Goal: Task Accomplishment & Management: Complete application form

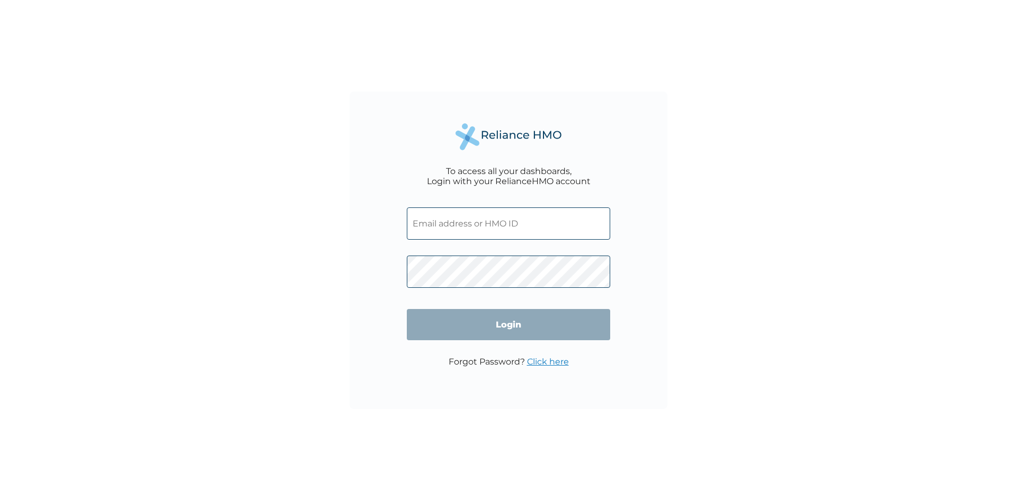
click at [438, 223] on input "text" at bounding box center [508, 224] width 203 height 32
type input "mary.kufre@beloxxigroup.com"
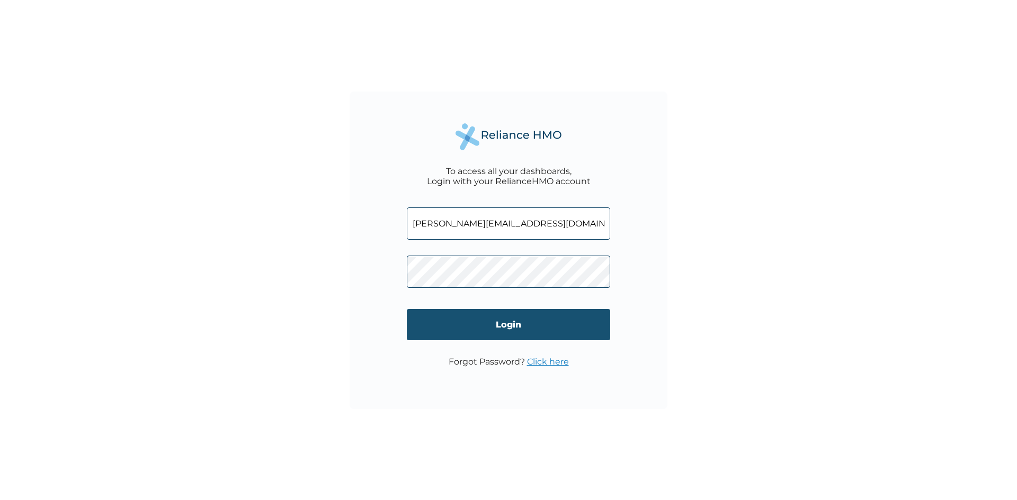
click at [519, 327] on input "Login" at bounding box center [508, 324] width 203 height 31
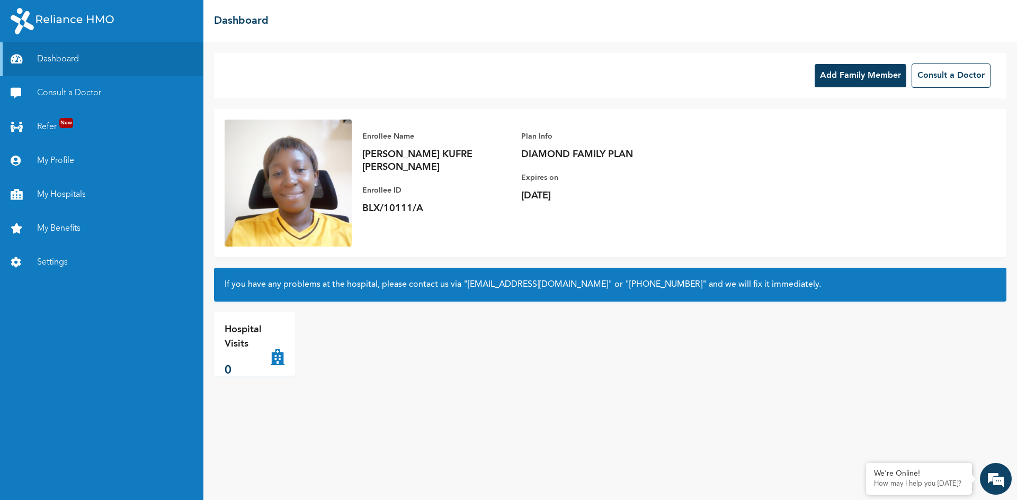
click at [755, 391] on div "Add Family Member Consult a Doctor Enrollee Name [PERSON_NAME] [PERSON_NAME] En…" at bounding box center [609, 271] width 813 height 458
click at [52, 158] on link "My Profile" at bounding box center [101, 161] width 203 height 34
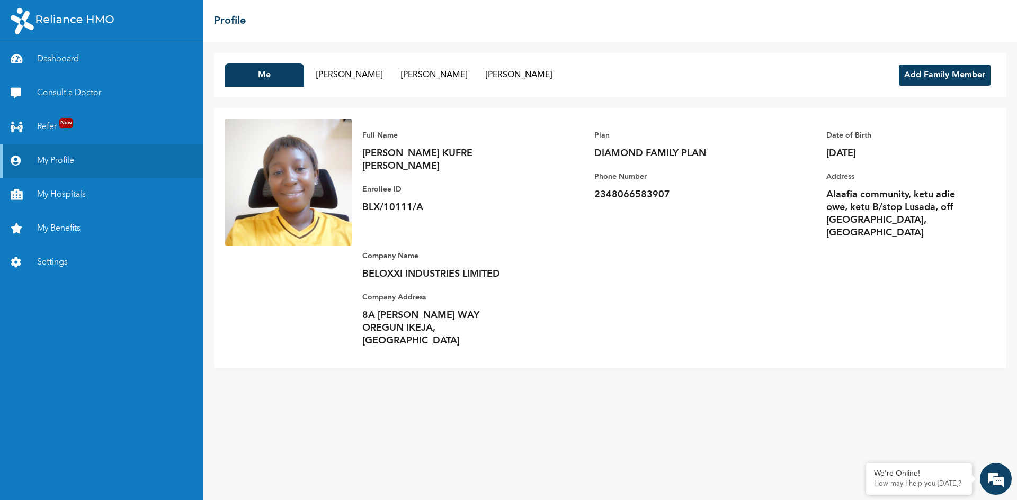
click at [925, 77] on button "Add Family Member" at bounding box center [945, 75] width 92 height 21
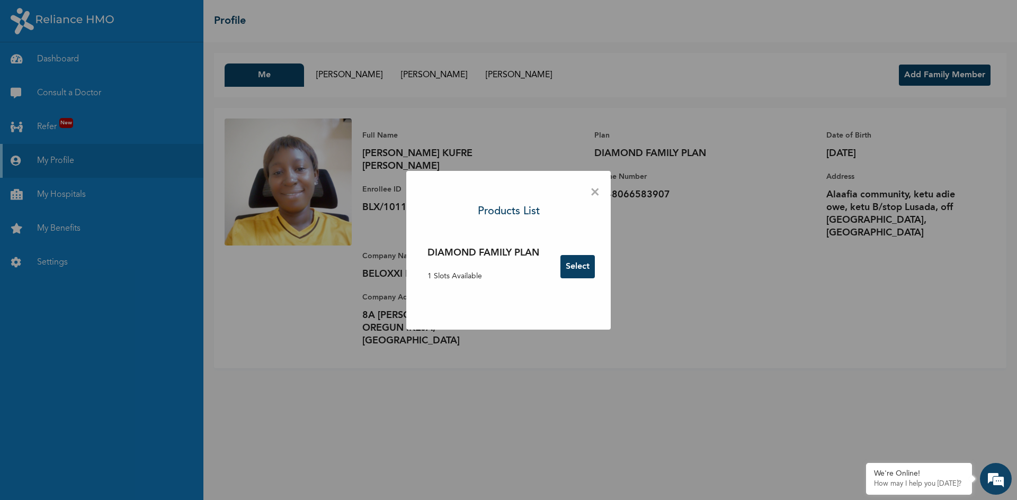
click at [573, 266] on button "Select" at bounding box center [577, 266] width 34 height 23
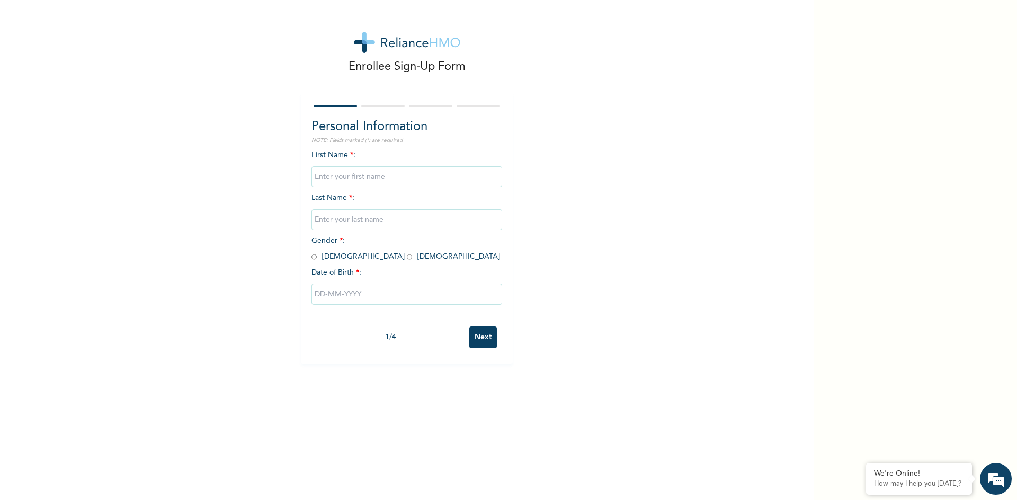
click at [331, 174] on input "text" at bounding box center [406, 176] width 191 height 21
type input "[PERSON_NAME]"
click at [344, 223] on input "text" at bounding box center [406, 219] width 191 height 21
type input "EKPO"
click at [407, 258] on input "radio" at bounding box center [409, 257] width 5 height 10
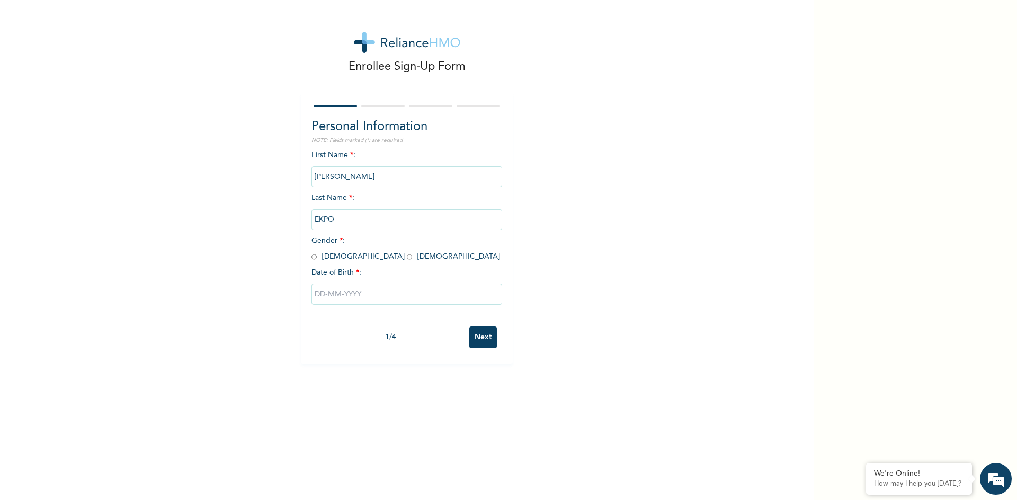
radio input "true"
click at [324, 294] on input "text" at bounding box center [406, 294] width 191 height 21
select select "7"
click at [445, 338] on select "2025 2024 2023 2022 2021 2020 2019 2018 2017 2016 2015 2014 2013 2012 2011 2010…" at bounding box center [437, 336] width 37 height 21
select select "2018"
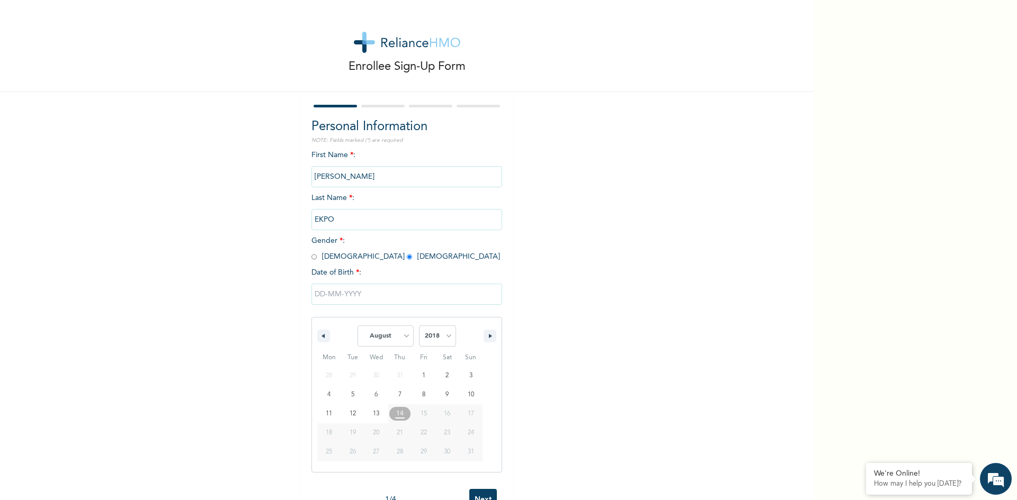
click at [419, 326] on select "2025 2024 2023 2022 2021 2020 2019 2018 2017 2016 2015 2014 2013 2012 2011 2010…" at bounding box center [437, 336] width 37 height 21
click at [489, 337] on icon "button" at bounding box center [491, 336] width 5 height 4
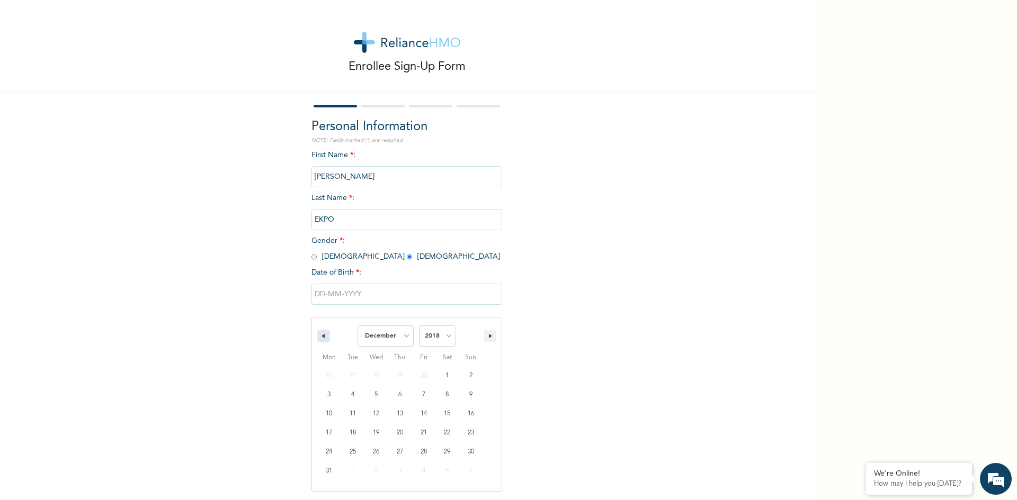
click at [319, 335] on icon "button" at bounding box center [321, 336] width 5 height 4
select select "10"
type input "[DATE]"
click at [482, 339] on input "Next" at bounding box center [483, 338] width 28 height 22
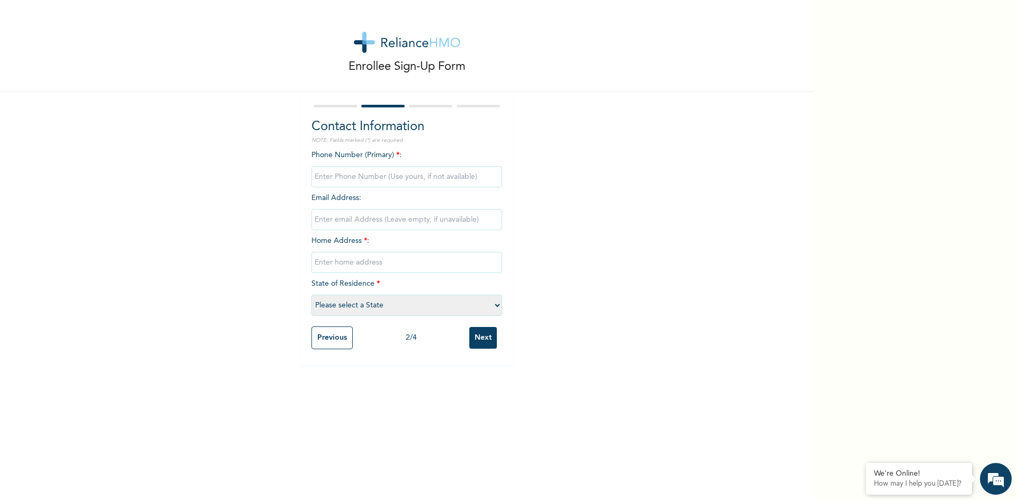
click at [336, 178] on input "phone" at bounding box center [406, 176] width 191 height 21
type input "08066583907"
click at [340, 218] on input "email" at bounding box center [406, 219] width 191 height 21
type input "[EMAIL_ADDRESS][DOMAIN_NAME]"
click at [387, 270] on input "text" at bounding box center [406, 262] width 191 height 21
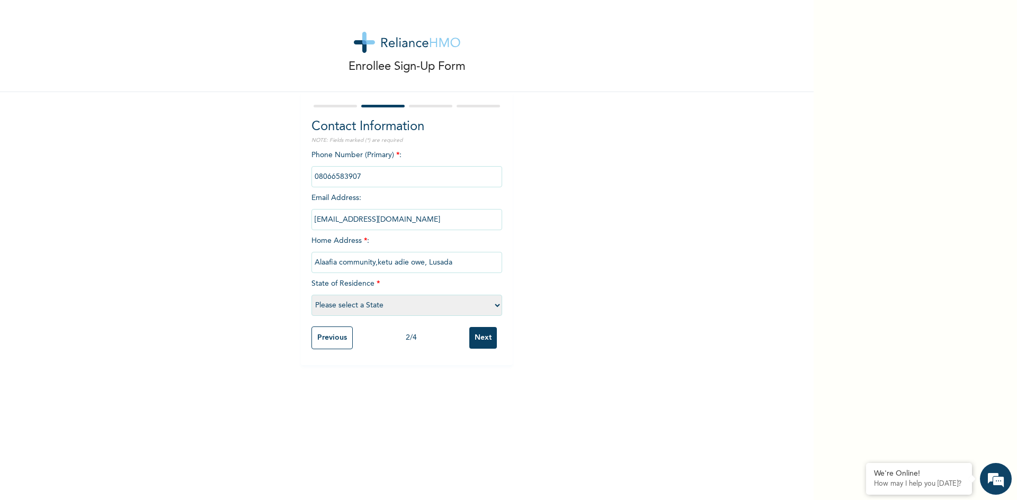
type input "Alaafia community,ketu adie owe, Lusada"
click at [492, 307] on select "Please select a State [PERSON_NAME] (FCT) [PERSON_NAME] Ibom [GEOGRAPHIC_DATA] …" at bounding box center [406, 305] width 191 height 21
select select "28"
click at [311, 295] on select "Please select a State [PERSON_NAME] (FCT) [PERSON_NAME] Ibom [GEOGRAPHIC_DATA] …" at bounding box center [406, 305] width 191 height 21
click at [479, 340] on input "Next" at bounding box center [483, 338] width 28 height 22
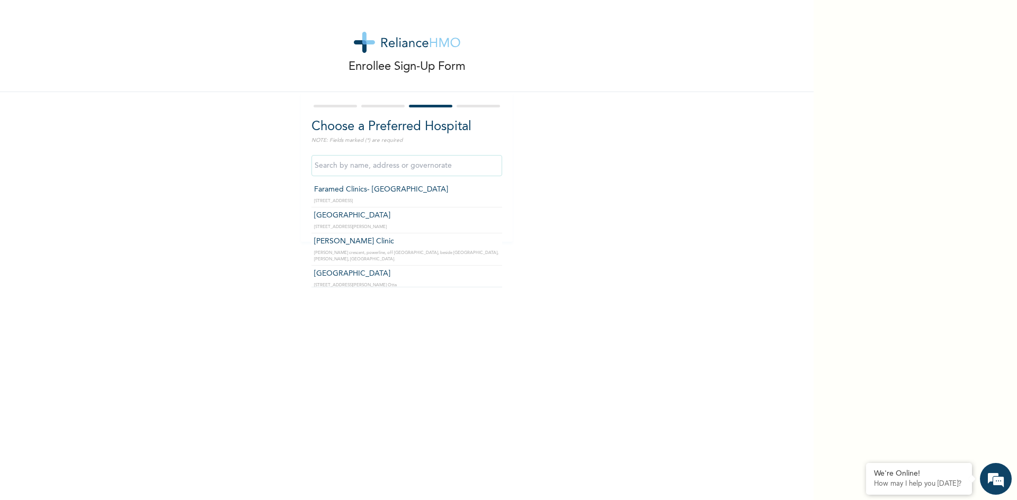
click at [338, 170] on input "text" at bounding box center [406, 165] width 191 height 21
type input "[GEOGRAPHIC_DATA]- [GEOGRAPHIC_DATA]"
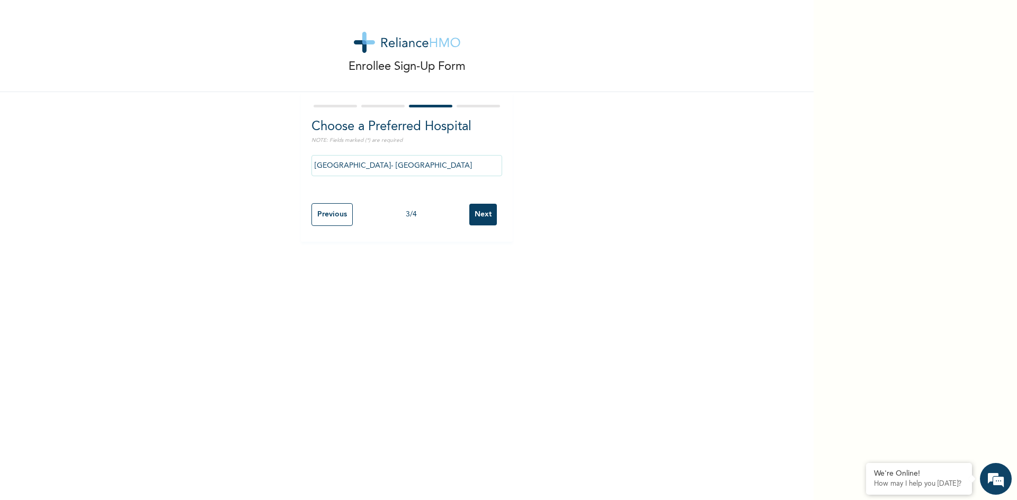
click at [476, 213] on input "Next" at bounding box center [483, 215] width 28 height 22
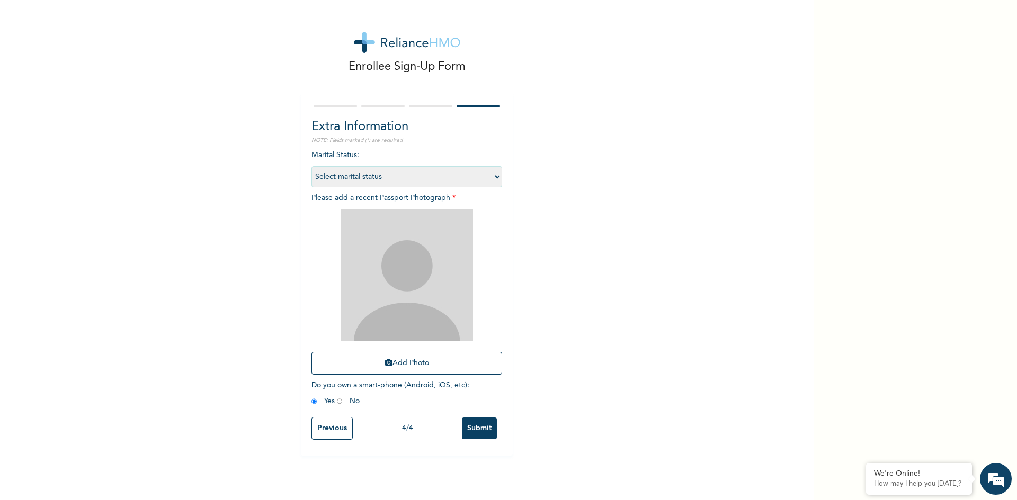
click at [494, 177] on select "Select marital status [DEMOGRAPHIC_DATA] Married [DEMOGRAPHIC_DATA] Widow/[DEMO…" at bounding box center [406, 176] width 191 height 21
select select "1"
click at [311, 166] on select "Select marital status [DEMOGRAPHIC_DATA] Married [DEMOGRAPHIC_DATA] Widow/[DEMO…" at bounding box center [406, 176] width 191 height 21
click at [387, 363] on button "Add Photo" at bounding box center [406, 363] width 191 height 23
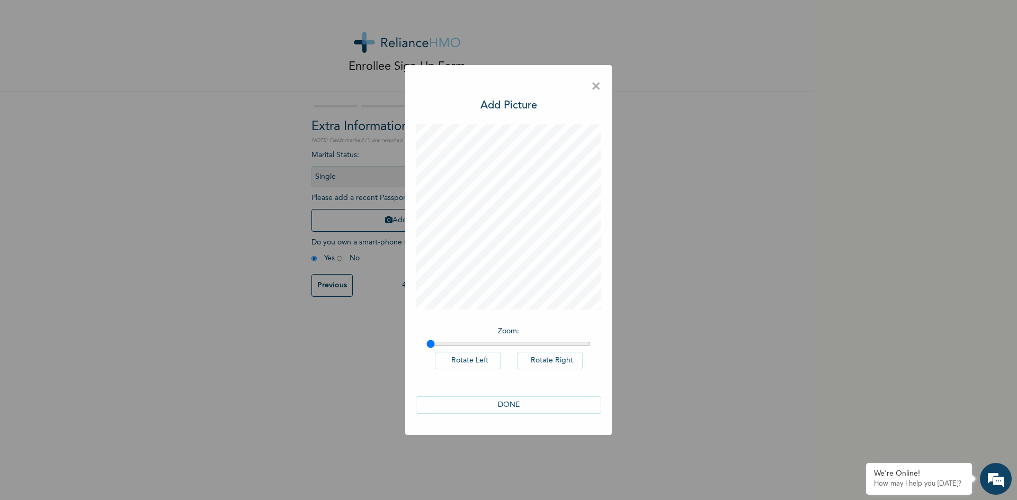
click at [519, 405] on button "DONE" at bounding box center [508, 405] width 185 height 17
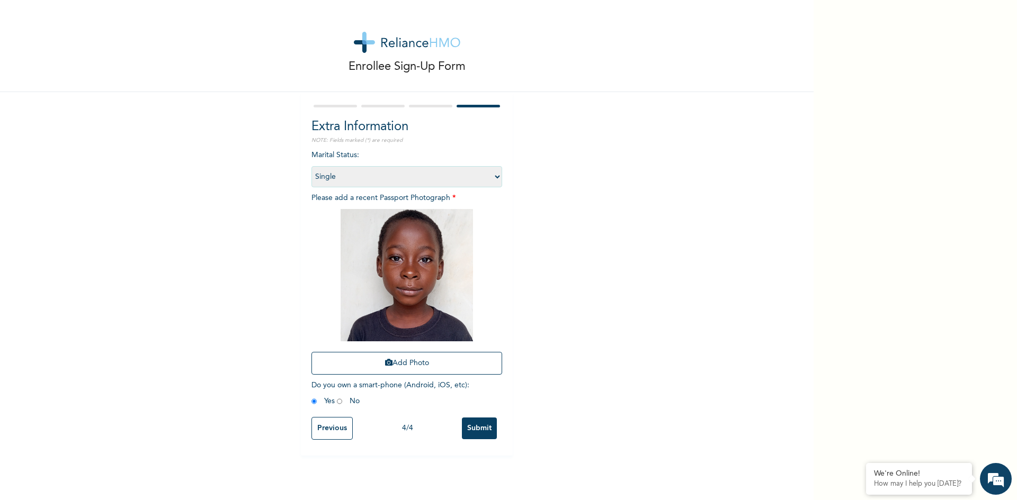
click at [337, 403] on input "radio" at bounding box center [339, 402] width 5 height 10
radio input "true"
click at [474, 429] on input "Submit" at bounding box center [479, 429] width 35 height 22
